Goal: Task Accomplishment & Management: Use online tool/utility

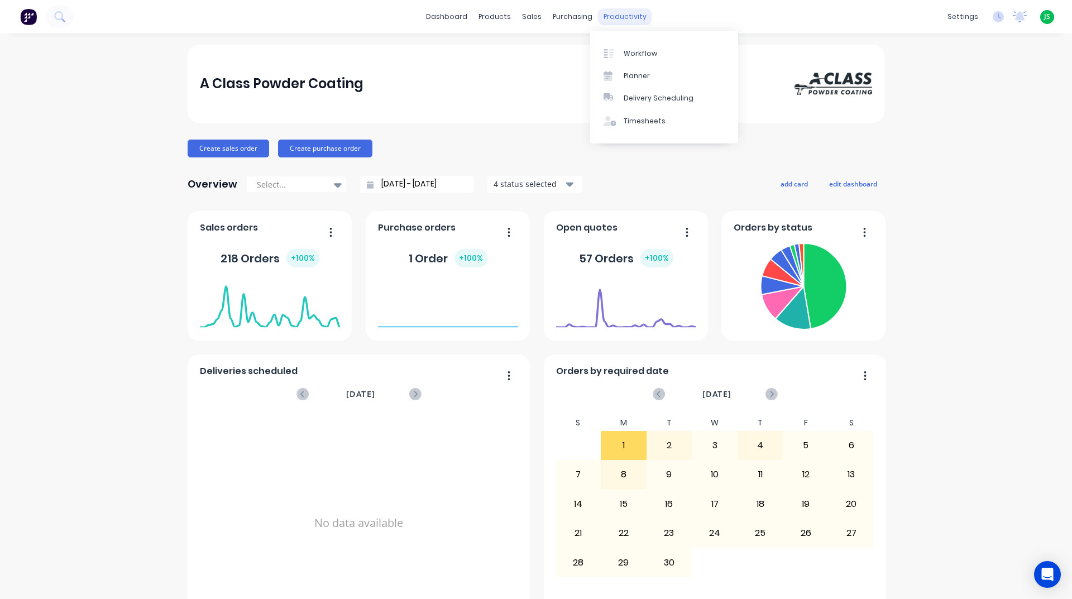
click at [632, 19] on div "productivity" at bounding box center [625, 16] width 54 height 17
click at [643, 42] on link "Workflow" at bounding box center [664, 53] width 148 height 22
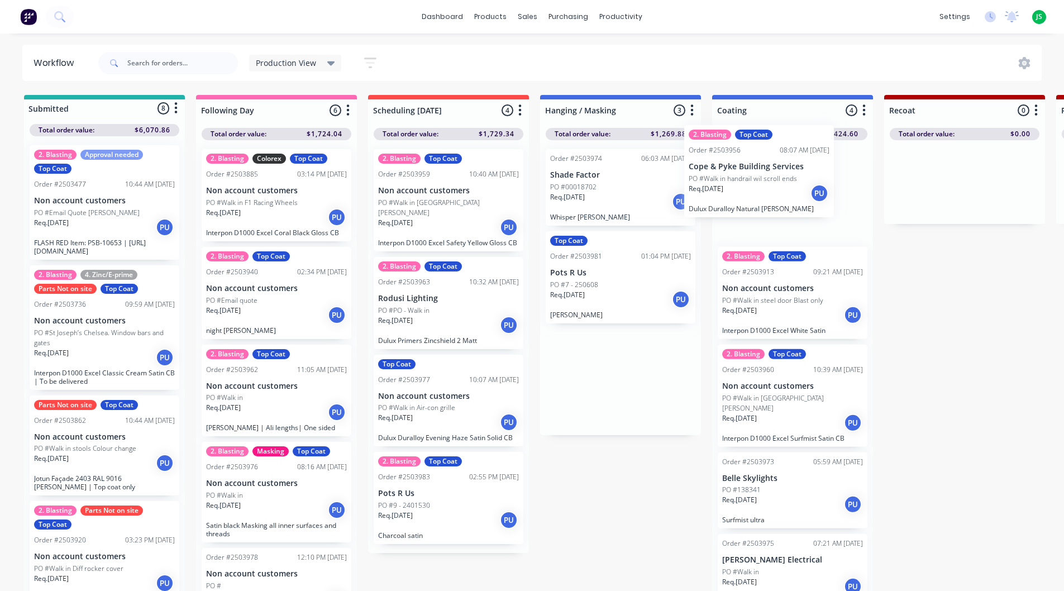
drag, startPoint x: 660, startPoint y: 207, endPoint x: 754, endPoint y: 191, distance: 95.8
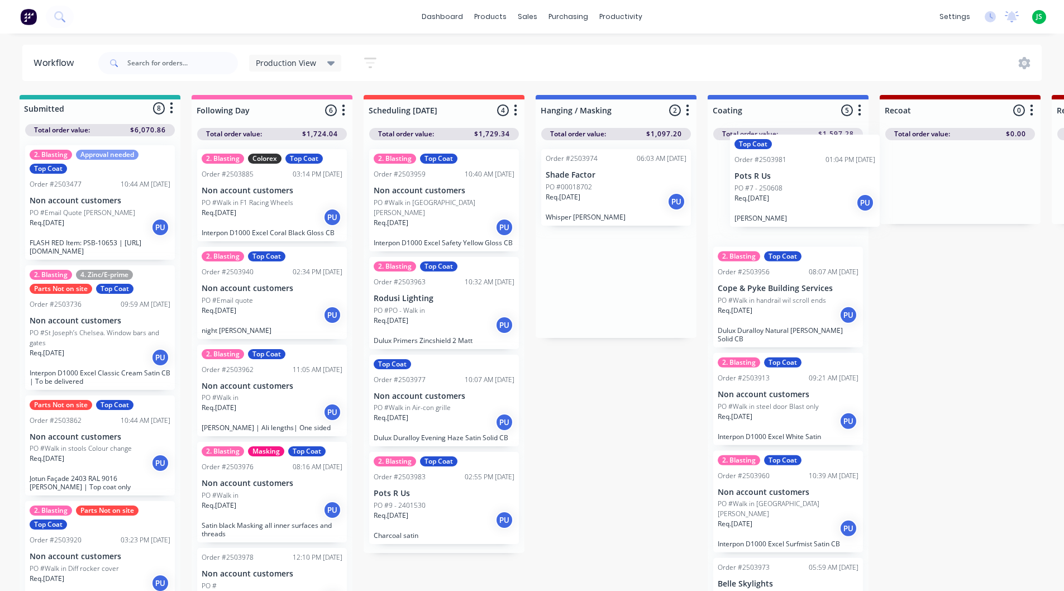
drag, startPoint x: 589, startPoint y: 285, endPoint x: 763, endPoint y: 195, distance: 196.3
click at [616, 199] on div "Req. 01/09/25 PU" at bounding box center [615, 201] width 141 height 19
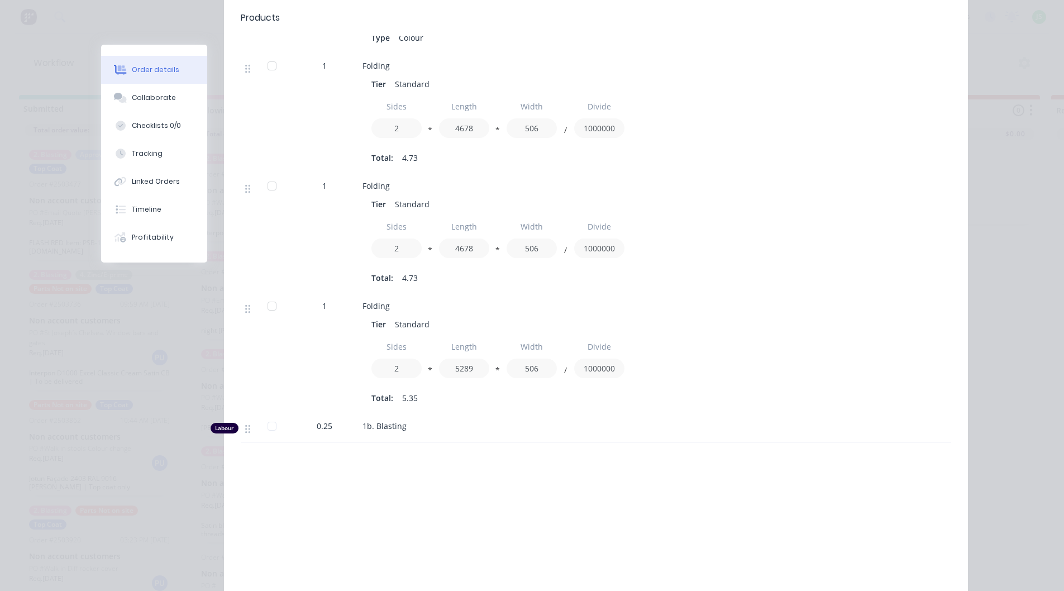
scroll to position [168, 0]
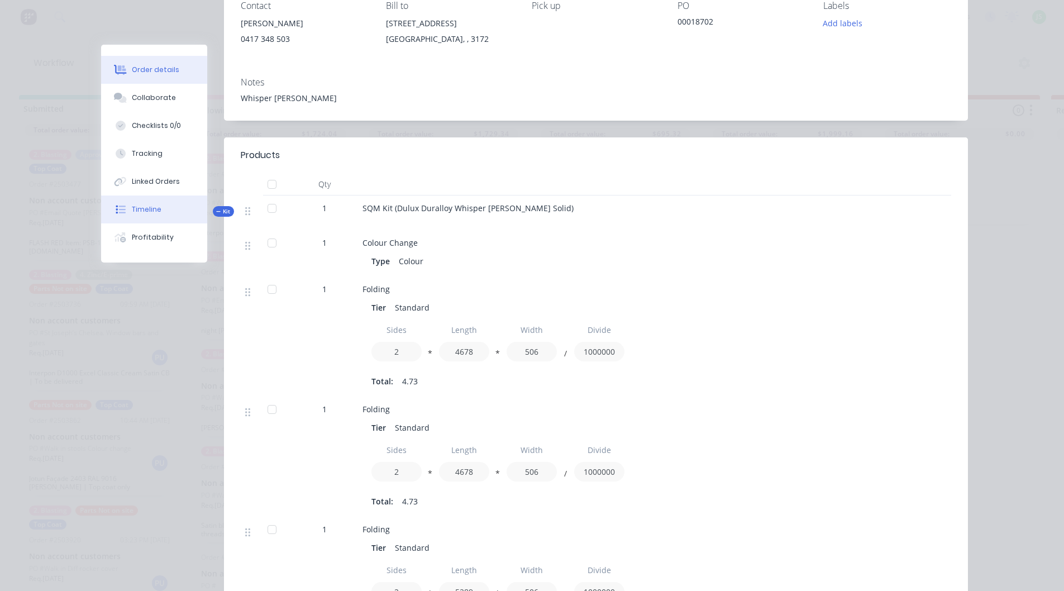
click at [144, 214] on button "Timeline" at bounding box center [154, 209] width 106 height 28
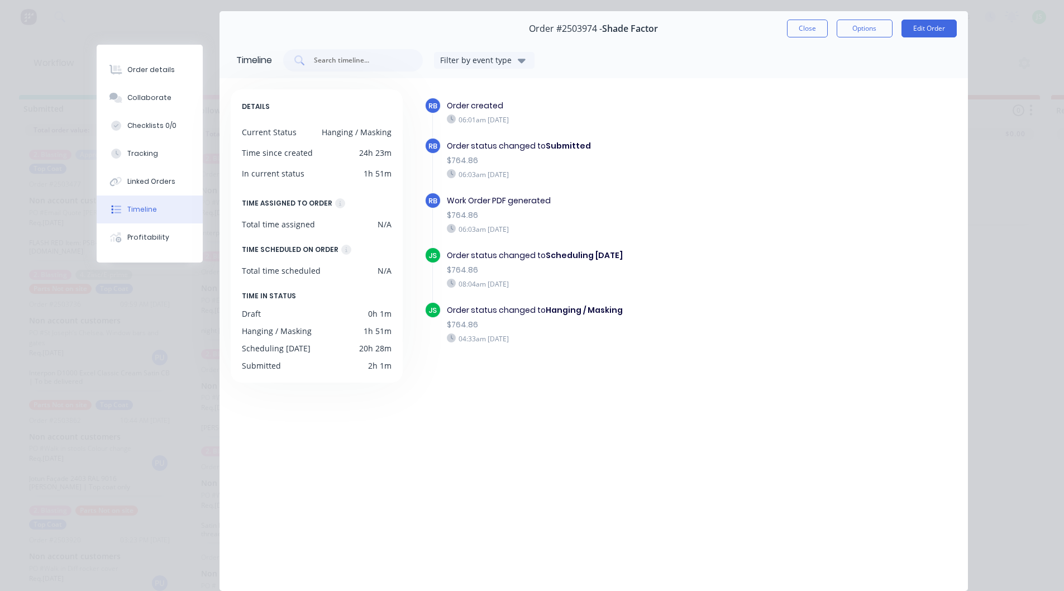
scroll to position [0, 0]
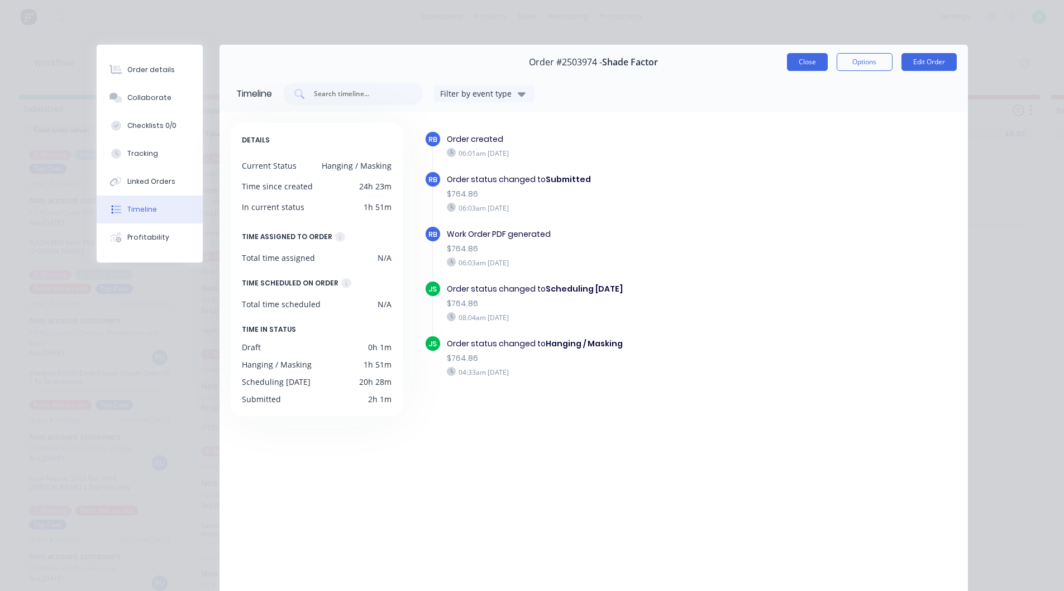
click at [804, 59] on button "Close" at bounding box center [807, 62] width 41 height 18
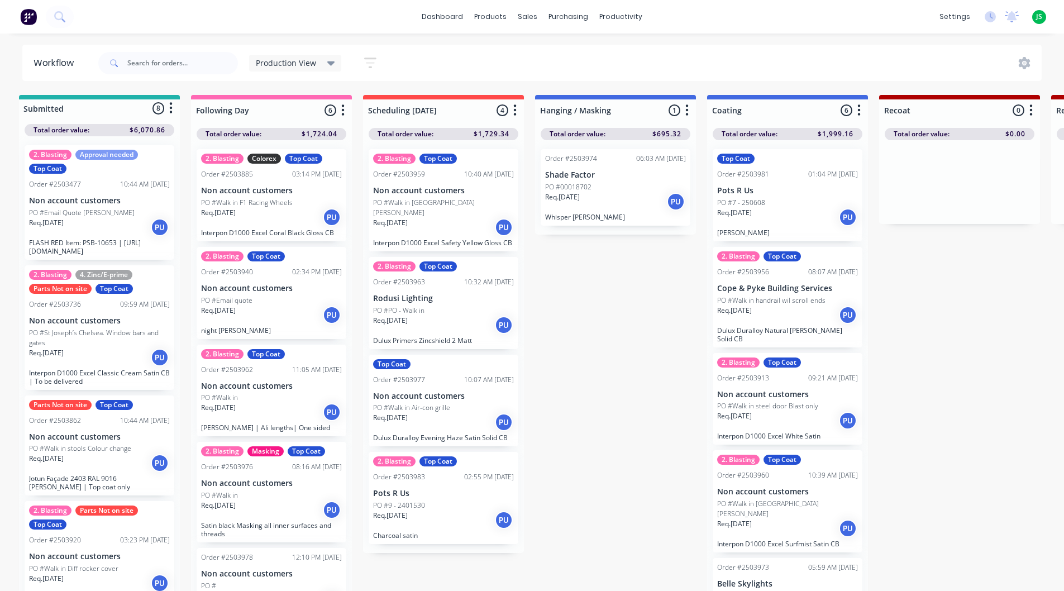
click at [576, 210] on div "Req. 01/09/25 PU" at bounding box center [615, 201] width 141 height 19
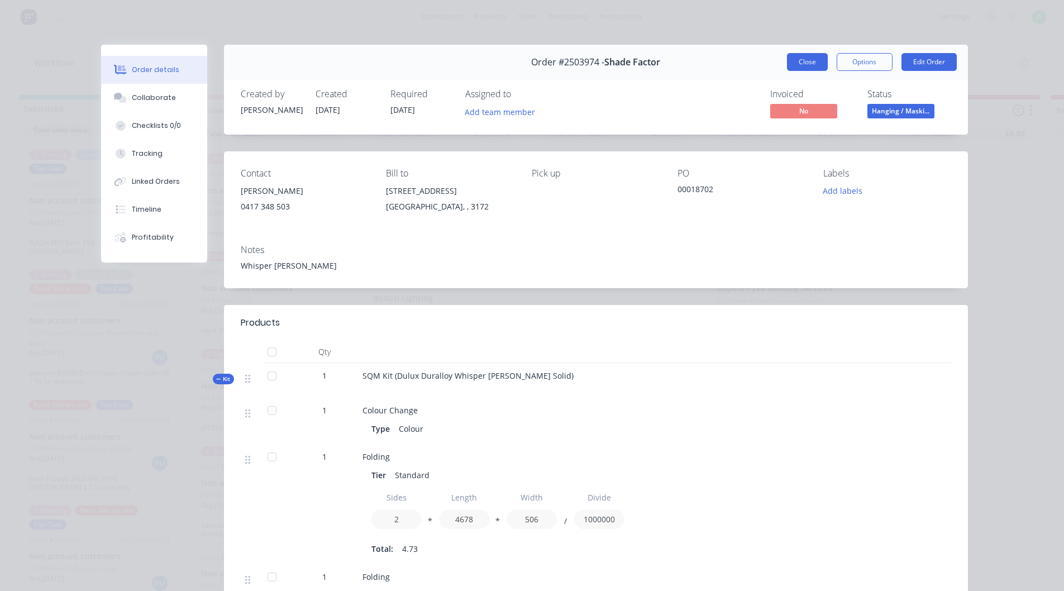
click at [818, 60] on button "Close" at bounding box center [807, 62] width 41 height 18
